Goal: Task Accomplishment & Management: Manage account settings

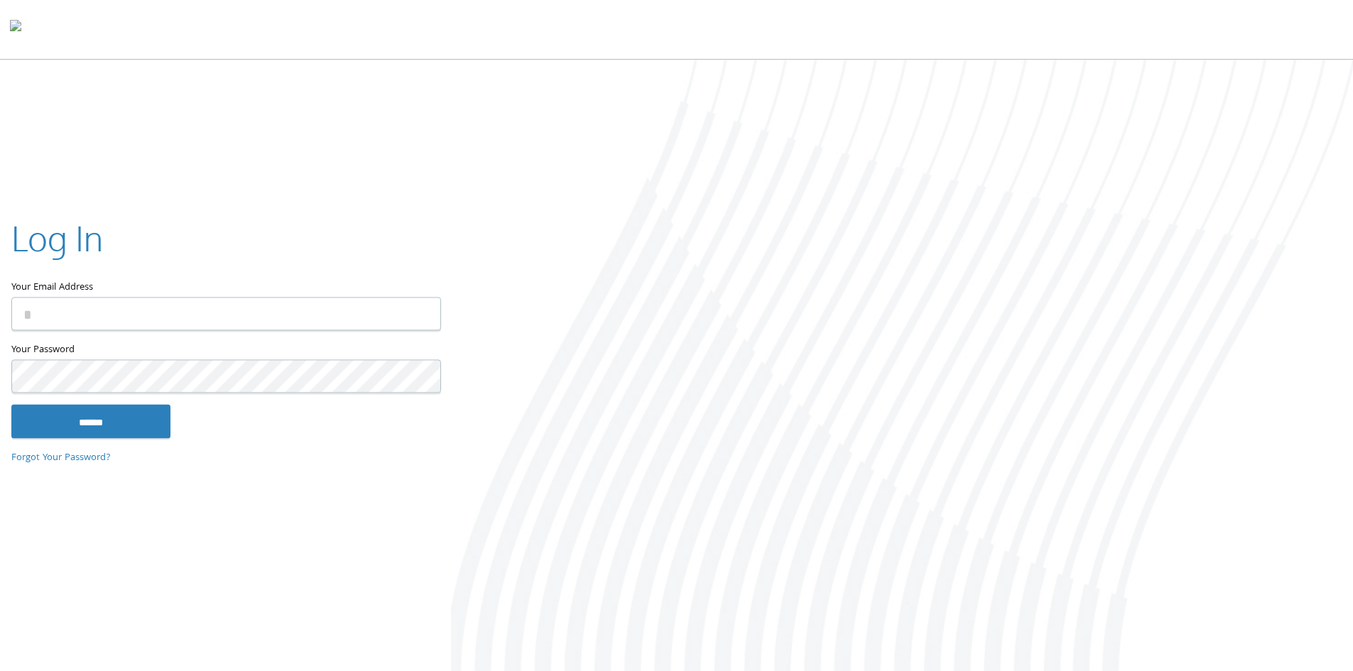
click at [274, 311] on input "Your Email Address" at bounding box center [226, 313] width 430 height 33
type input "**********"
click at [11, 404] on input "******" at bounding box center [90, 421] width 159 height 34
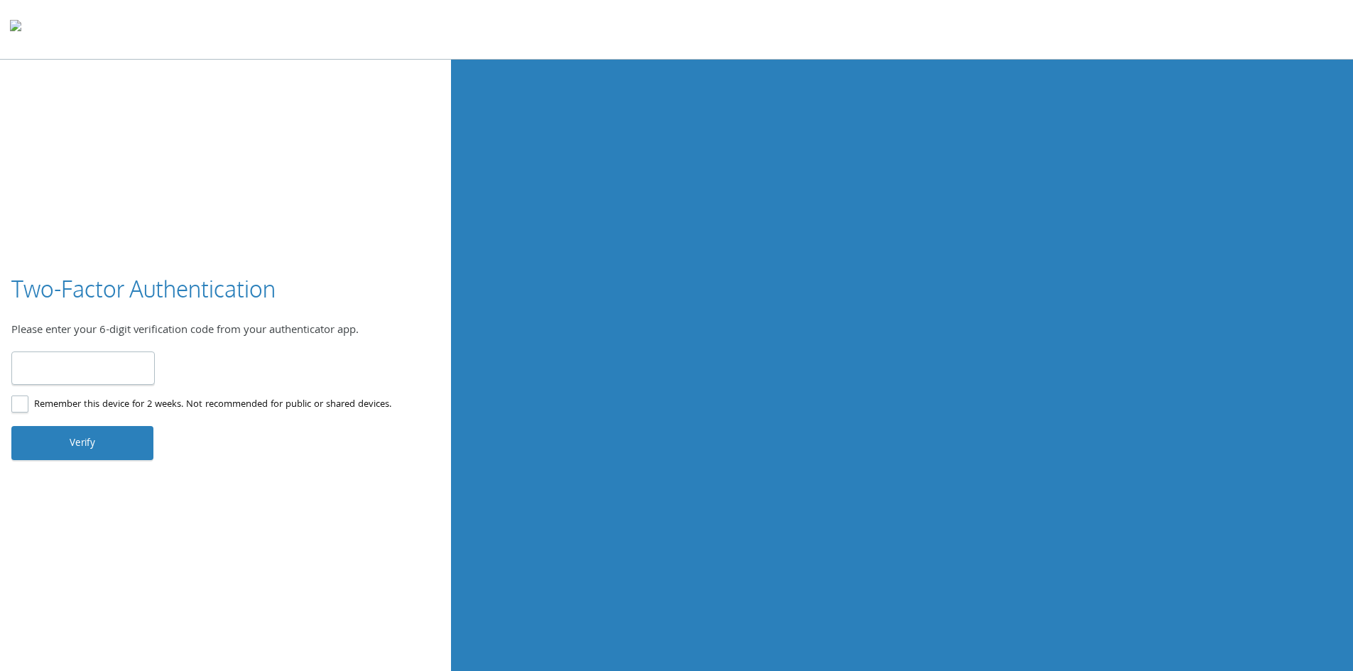
type input "******"
